Goal: Task Accomplishment & Management: Manage account settings

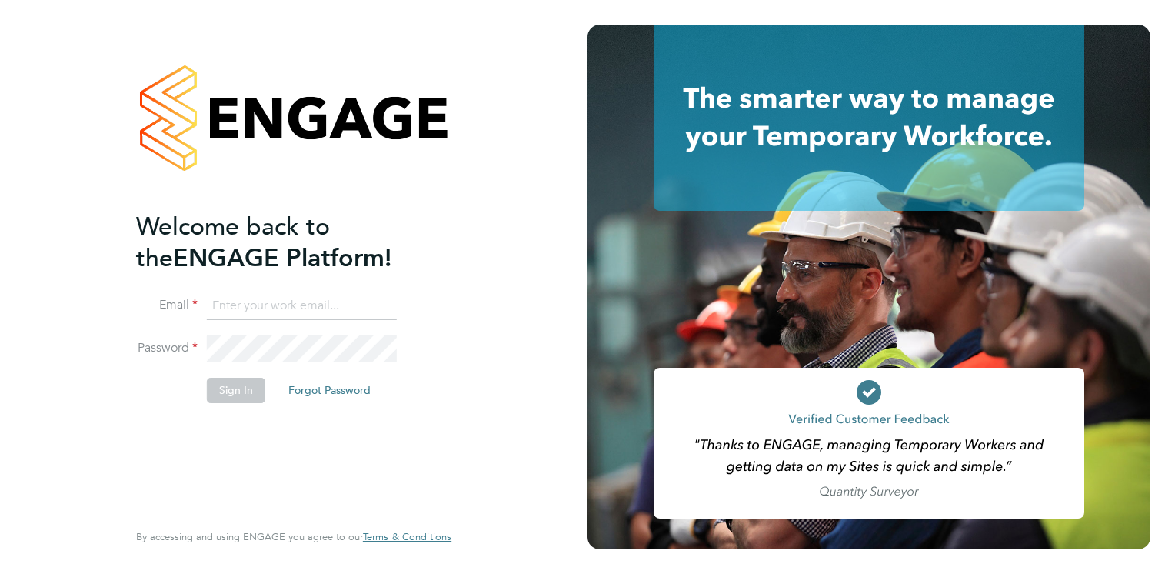
type input "[PERSON_NAME][EMAIL_ADDRESS][PERSON_NAME][DOMAIN_NAME]"
click at [228, 392] on button "Sign In" at bounding box center [236, 390] width 58 height 25
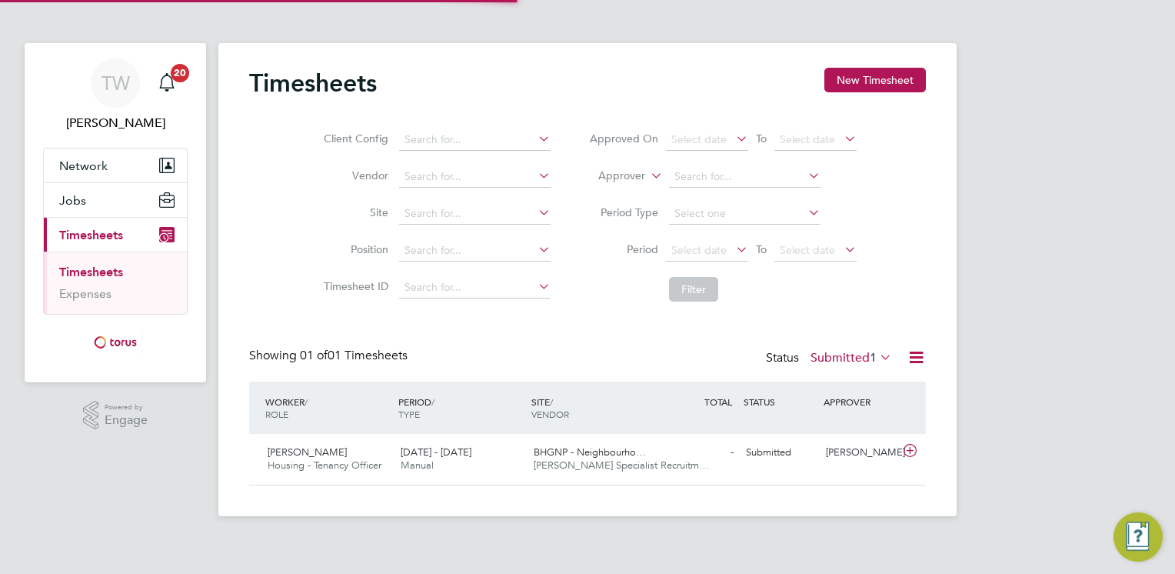
scroll to position [38, 134]
click at [372, 463] on span "Housing - Tenancy Officer" at bounding box center [325, 464] width 114 height 13
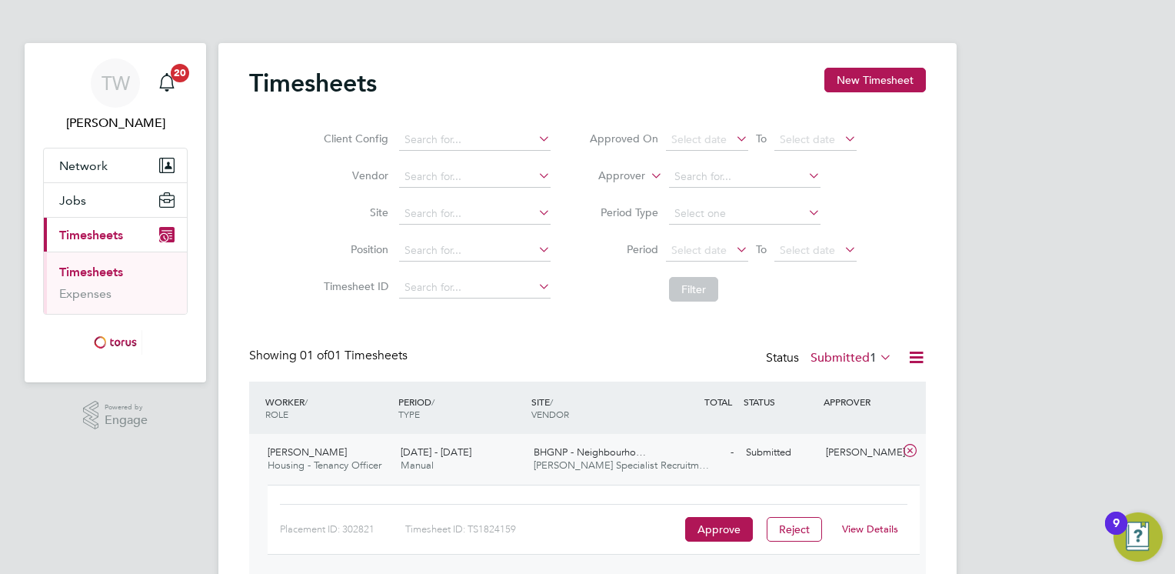
scroll to position [63, 0]
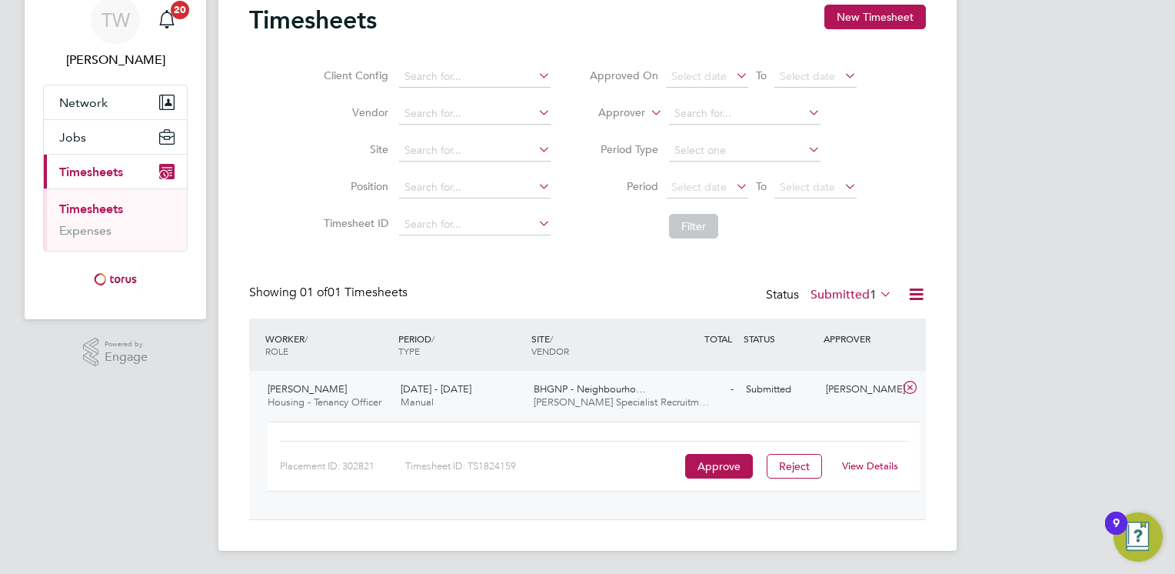
click at [870, 463] on link "View Details" at bounding box center [870, 465] width 56 height 13
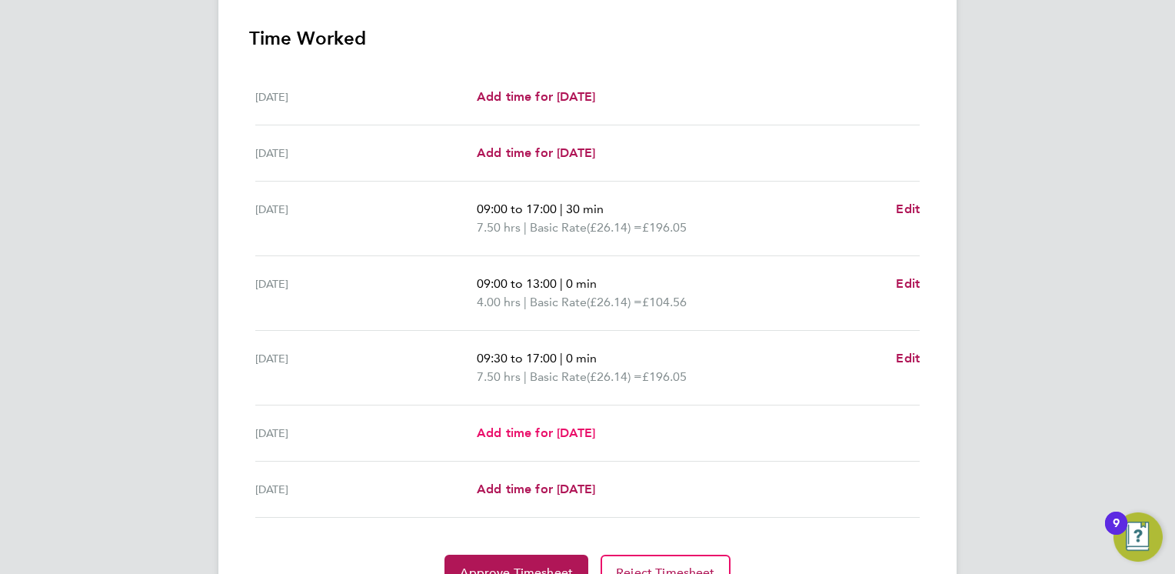
scroll to position [511, 0]
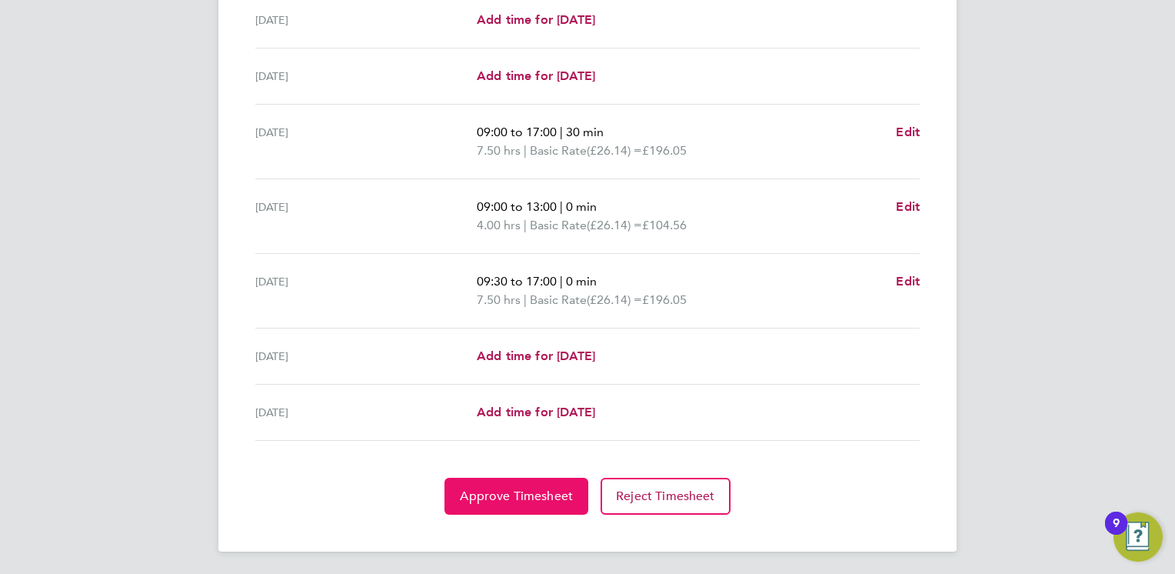
click at [515, 495] on span "Approve Timesheet" at bounding box center [516, 495] width 113 height 15
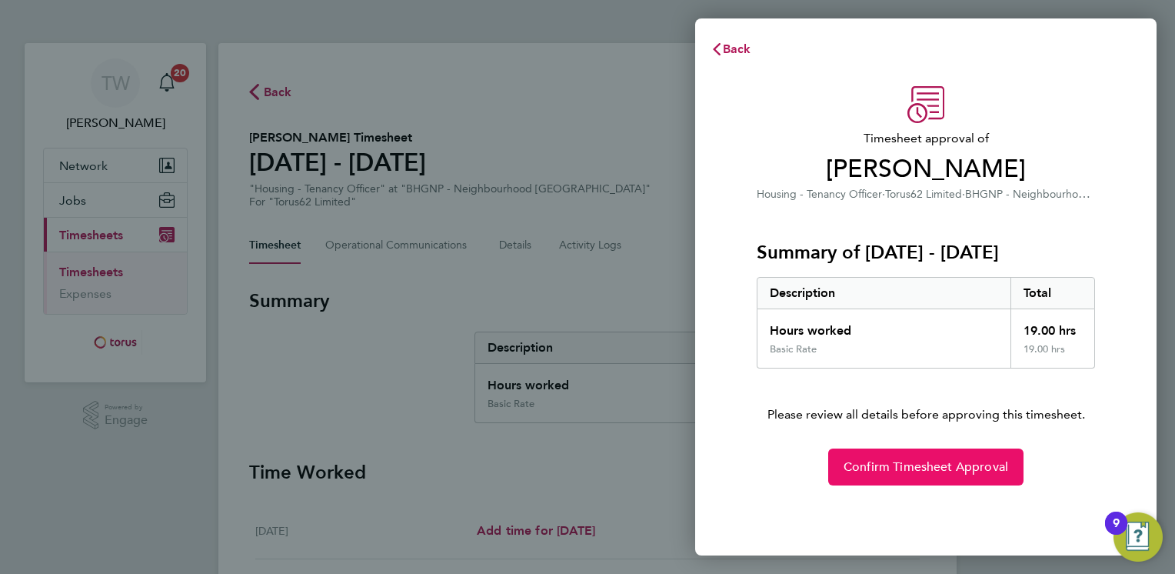
click at [943, 466] on span "Confirm Timesheet Approval" at bounding box center [926, 466] width 165 height 15
